Goal: Task Accomplishment & Management: Use online tool/utility

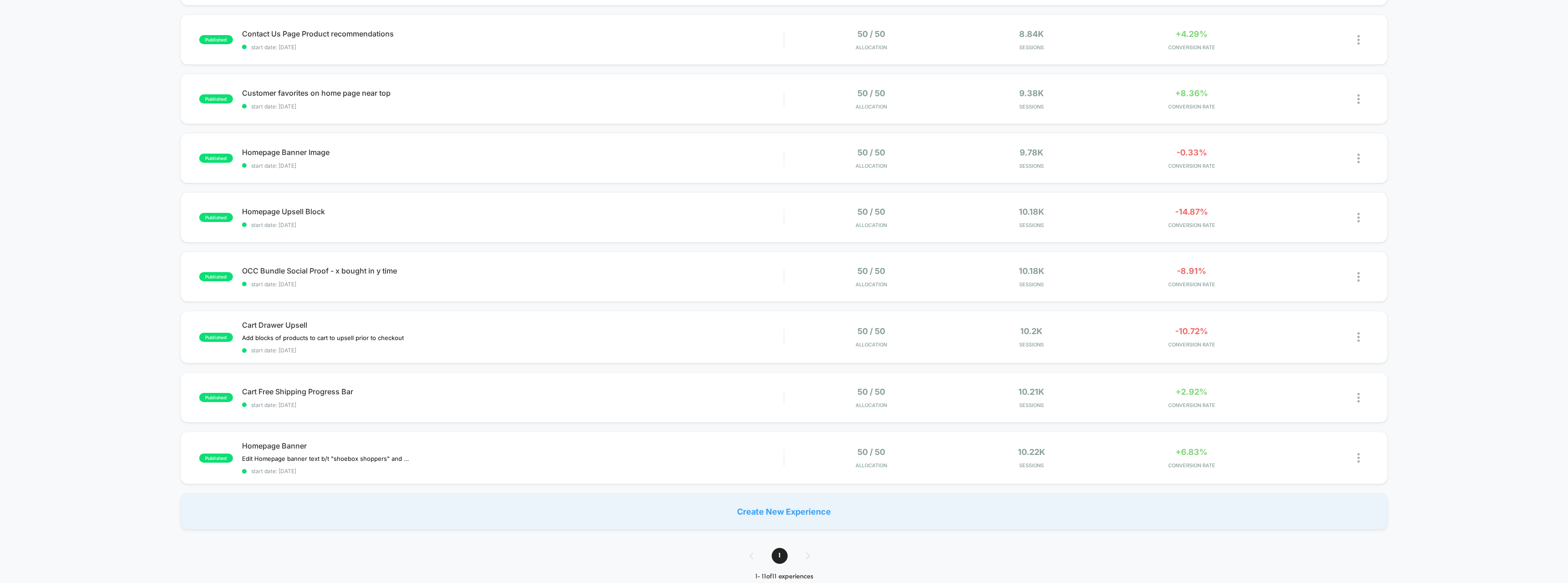
scroll to position [427, 0]
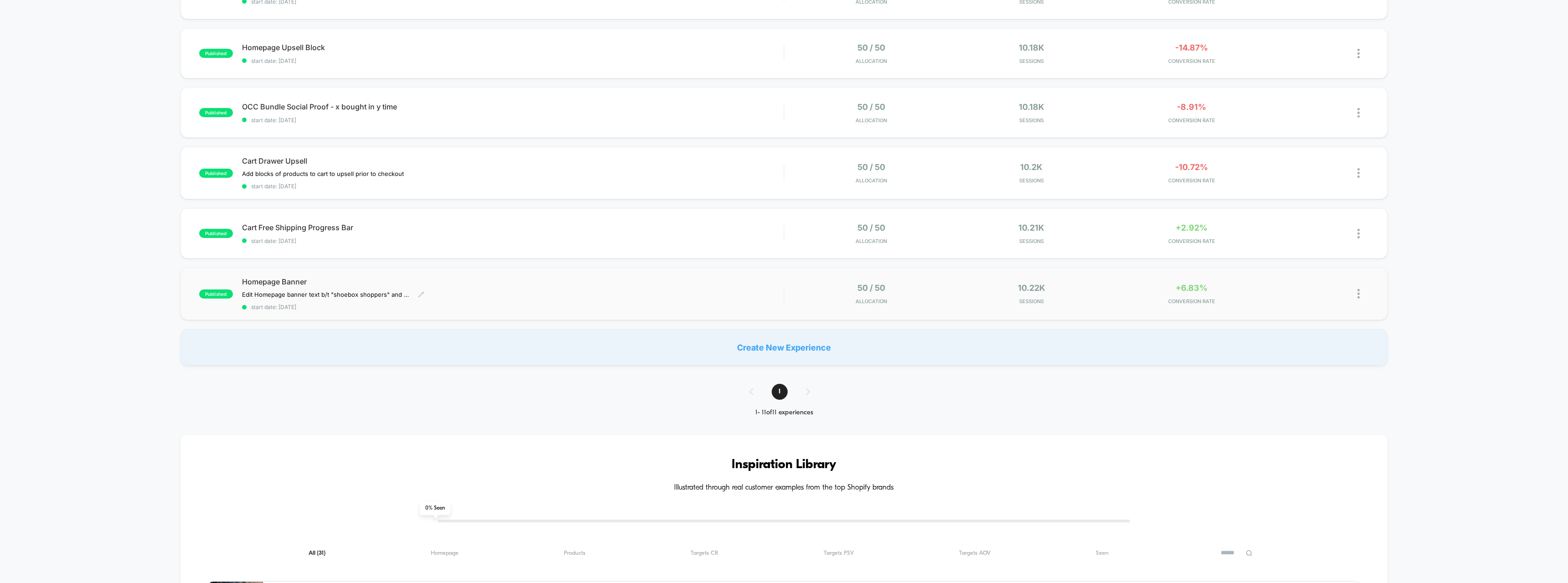
click at [264, 278] on span "Homepage Banner" at bounding box center [513, 281] width 542 height 9
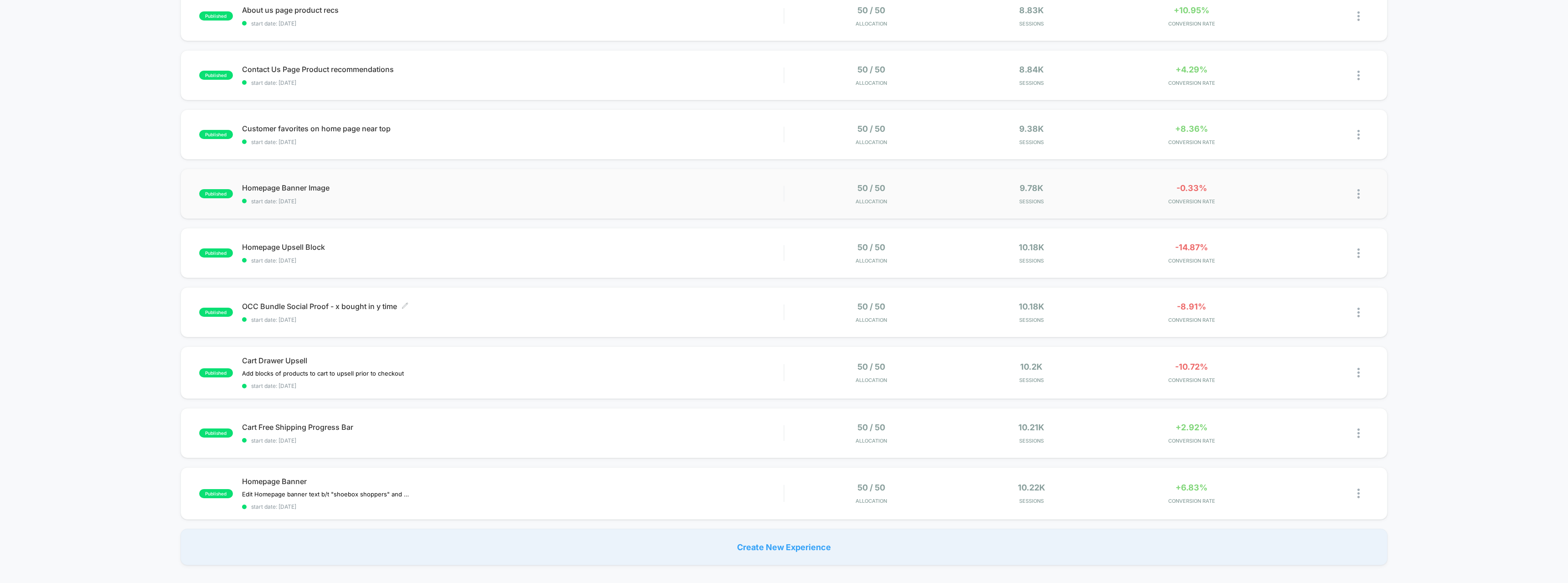
scroll to position [262, 0]
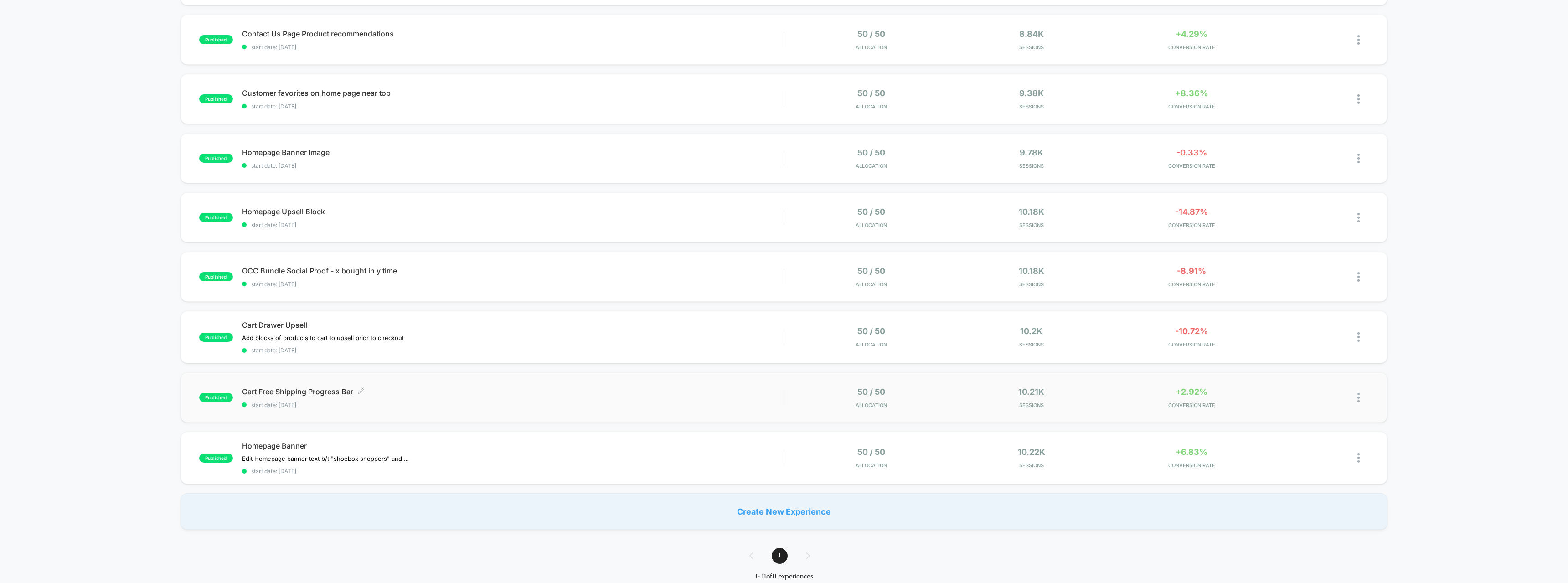
click at [316, 394] on span "Cart Free Shipping Progress Bar Click to edit experience details" at bounding box center [513, 391] width 542 height 9
